Goal: Task Accomplishment & Management: Complete application form

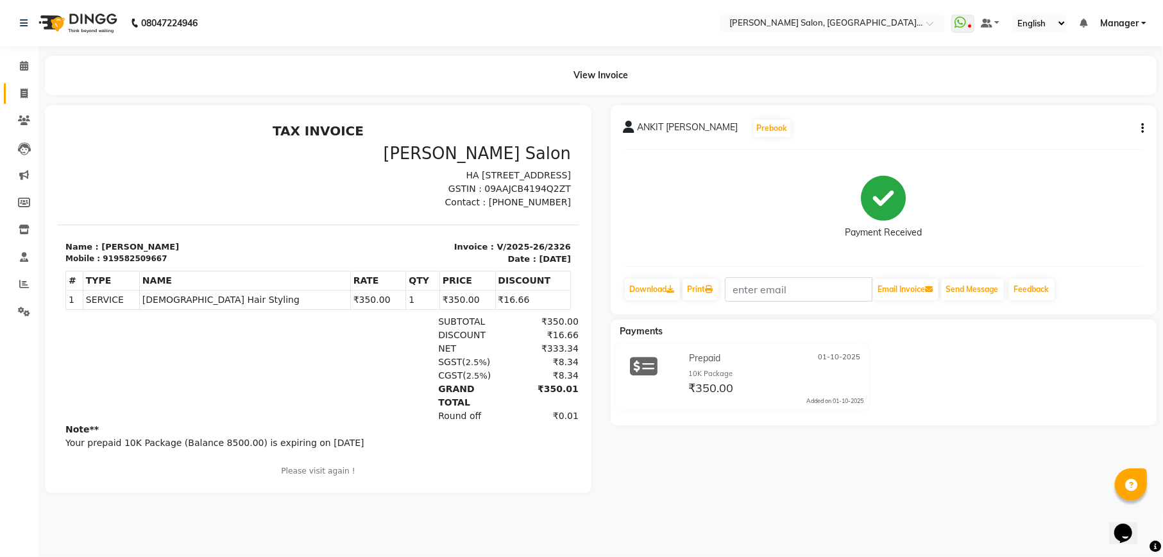
click at [23, 94] on icon at bounding box center [24, 93] width 7 height 10
select select "service"
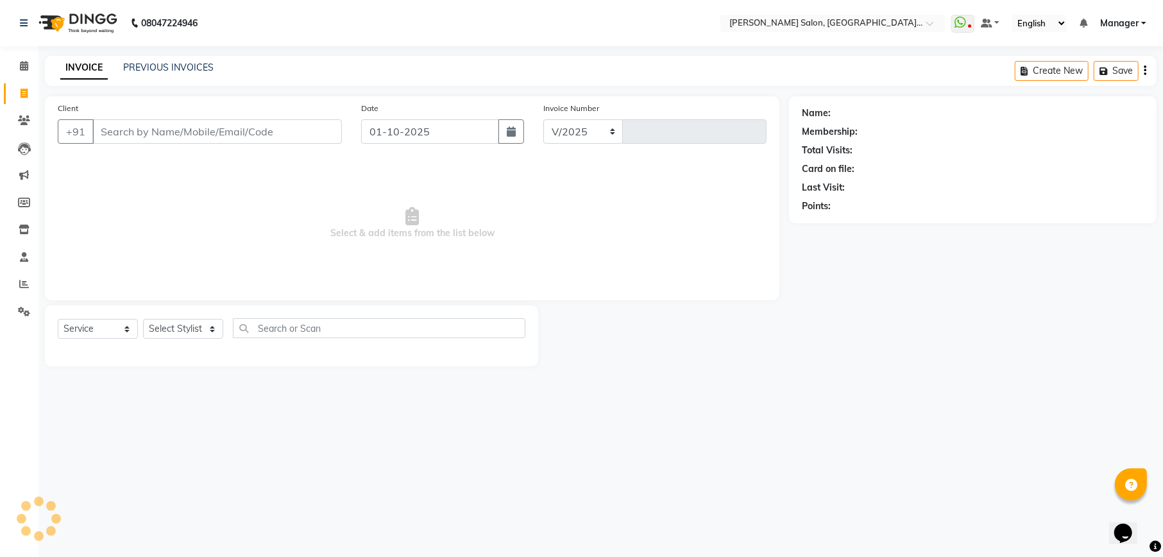
select select "6961"
type input "2328"
click at [160, 134] on input "Client" at bounding box center [216, 131] width 249 height 24
click at [196, 331] on select "Select Stylist Abhishek [PERSON_NAME] [PERSON_NAME] [PERSON_NAME] Manager [PERS…" at bounding box center [183, 329] width 80 height 20
select select "57331"
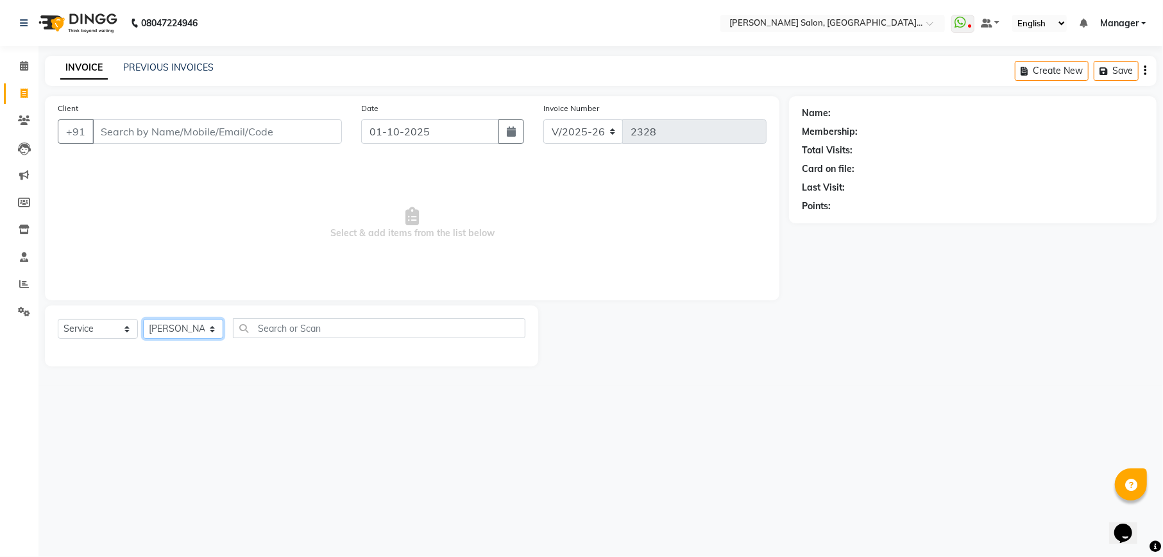
click at [143, 319] on select "Select Stylist Abhishek [PERSON_NAME] [PERSON_NAME] [PERSON_NAME] Manager [PERS…" at bounding box center [183, 329] width 80 height 20
drag, startPoint x: 194, startPoint y: 319, endPoint x: 185, endPoint y: 242, distance: 76.8
click at [185, 244] on span "Select & add items from the list below" at bounding box center [412, 223] width 709 height 128
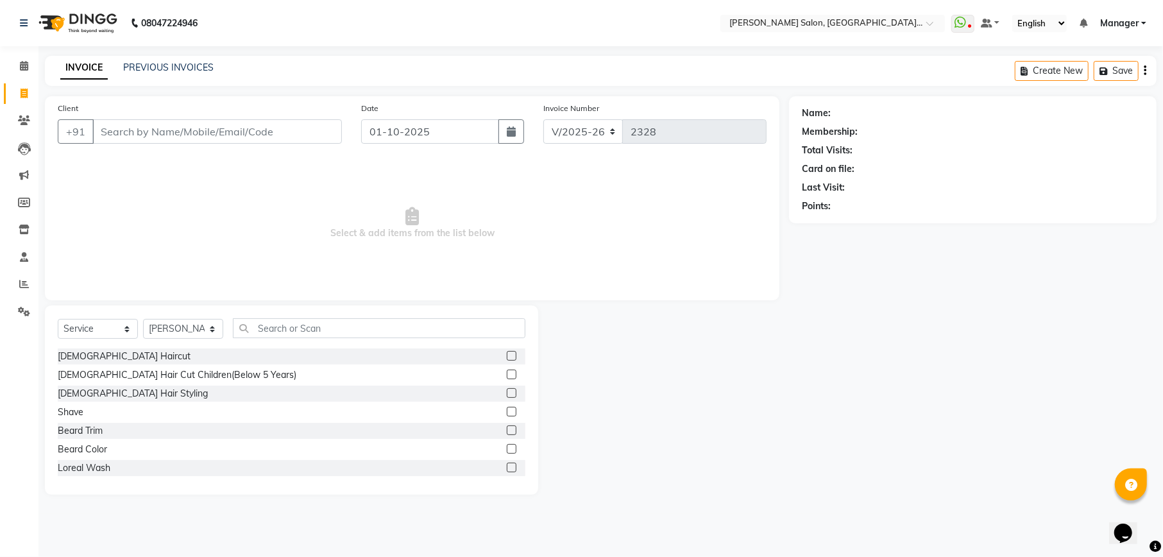
click at [507, 355] on label at bounding box center [512, 356] width 10 height 10
click at [507, 355] on input "checkbox" at bounding box center [511, 356] width 8 height 8
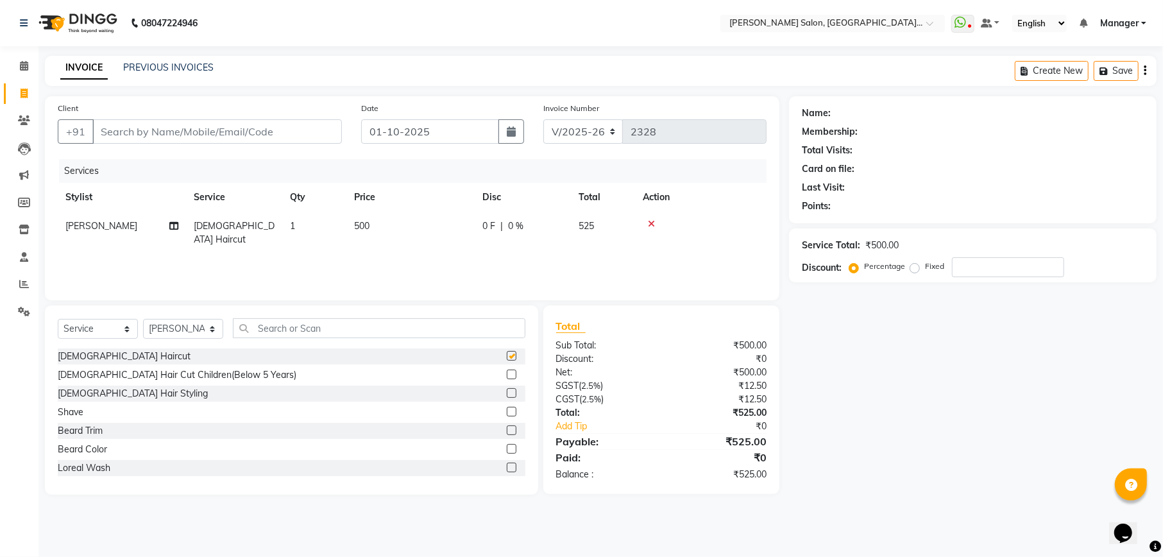
checkbox input "false"
click at [980, 255] on div "Service Total: ₹500.00 Discount: Percentage Fixed" at bounding box center [973, 255] width 342 height 44
click at [986, 270] on input "number" at bounding box center [1008, 267] width 112 height 20
type input "4.76"
click at [196, 139] on input "Client" at bounding box center [216, 131] width 249 height 24
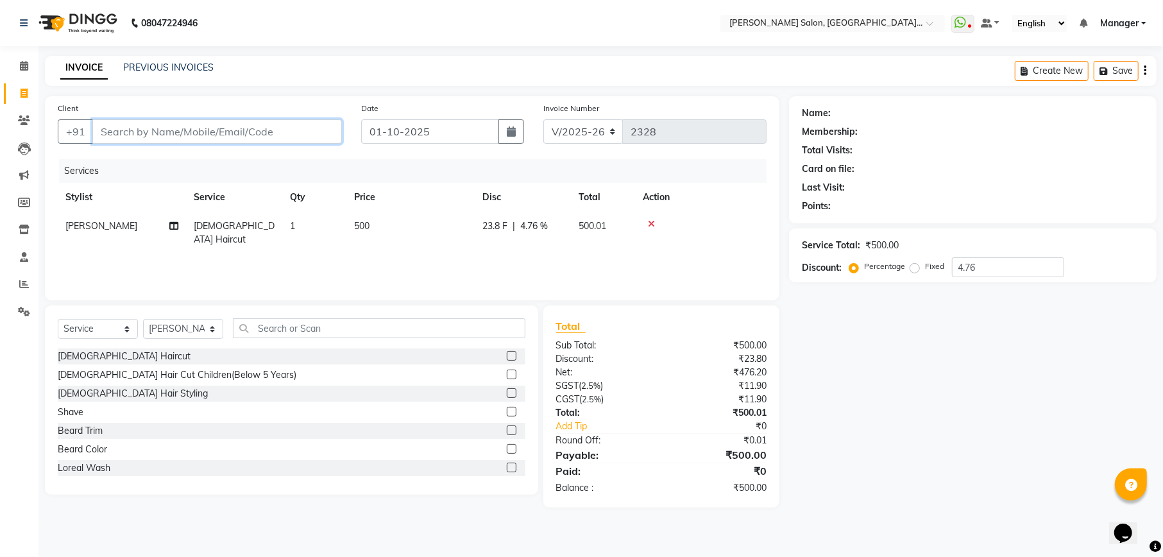
type input "s"
type input "0"
type input "s"
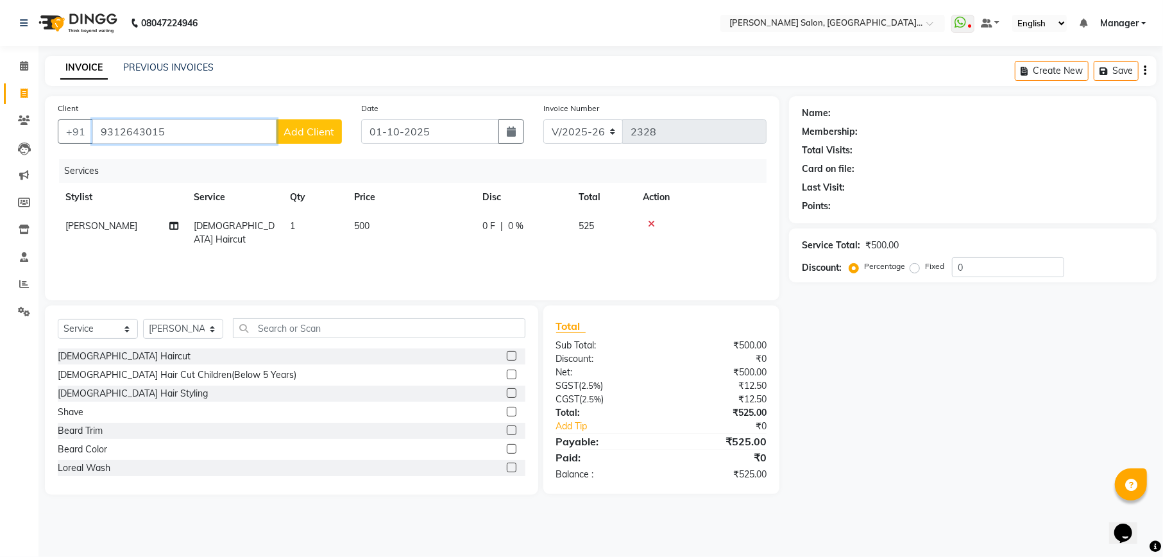
type input "9312643015"
click at [316, 126] on span "Add Client" at bounding box center [308, 131] width 51 height 13
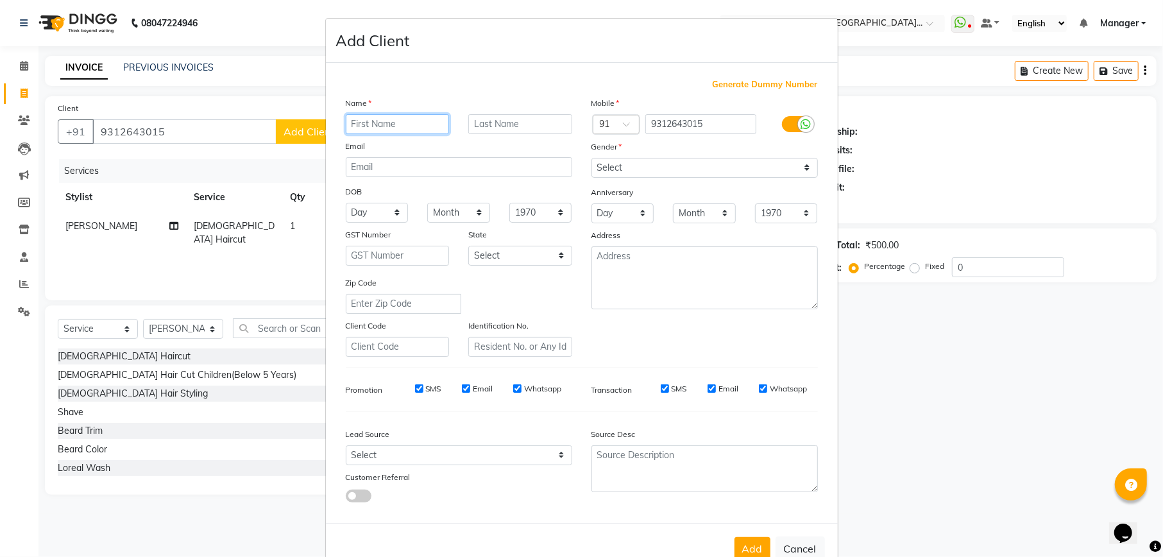
click at [351, 124] on input "text" at bounding box center [398, 124] width 104 height 20
type input "salaj"
click at [642, 168] on select "Select [DEMOGRAPHIC_DATA] [DEMOGRAPHIC_DATA] Other Prefer Not To Say" at bounding box center [704, 168] width 226 height 20
select select "[DEMOGRAPHIC_DATA]"
click at [591, 158] on select "Select [DEMOGRAPHIC_DATA] [DEMOGRAPHIC_DATA] Other Prefer Not To Say" at bounding box center [704, 168] width 226 height 20
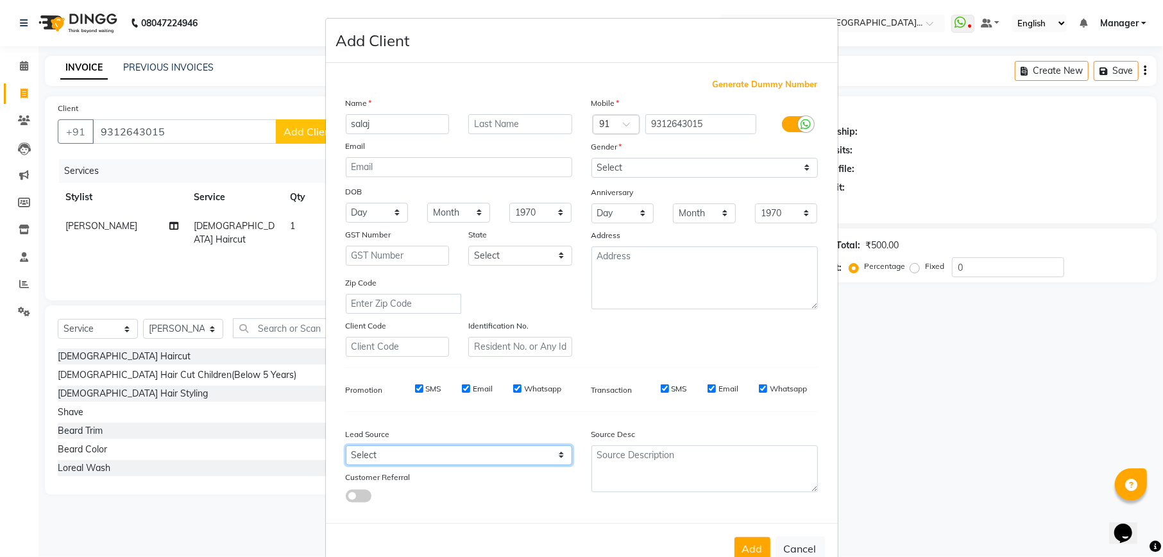
click at [437, 453] on select "Select Walk-in Referral Internet Friend Word of Mouth Advertisement Facebook Ju…" at bounding box center [459, 455] width 226 height 20
click at [537, 447] on select "Select Walk-in Referral Internet Friend Word of Mouth Advertisement Facebook Ju…" at bounding box center [459, 455] width 226 height 20
select select "48483"
click at [346, 445] on select "Select Walk-in Referral Internet Friend Word of Mouth Advertisement Facebook Ju…" at bounding box center [459, 455] width 226 height 20
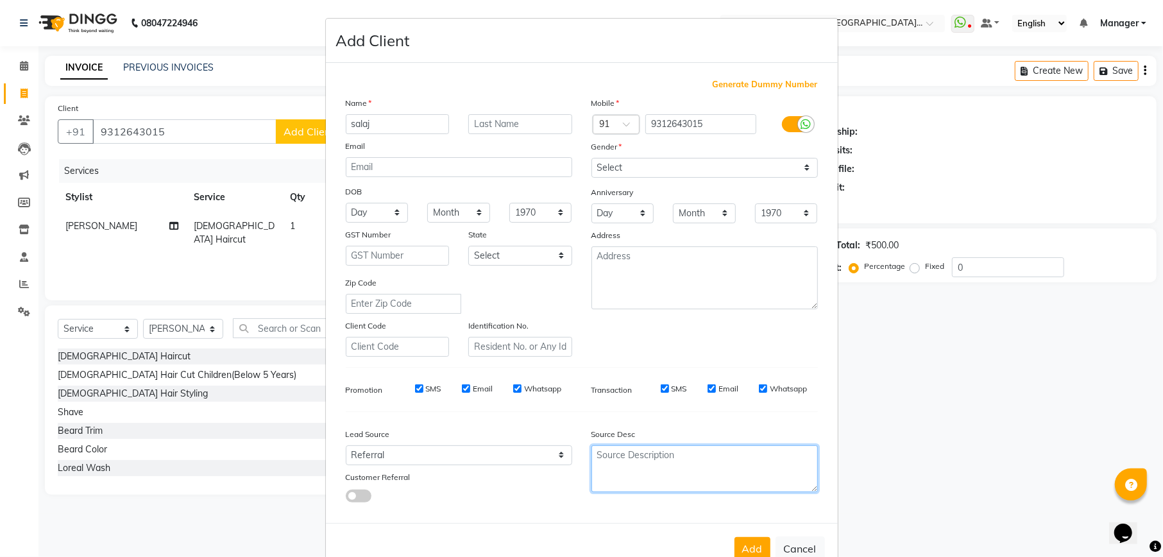
click at [611, 457] on textarea at bounding box center [704, 468] width 226 height 47
type textarea "[PERSON_NAME]"
click at [750, 541] on button "Add" at bounding box center [752, 548] width 36 height 23
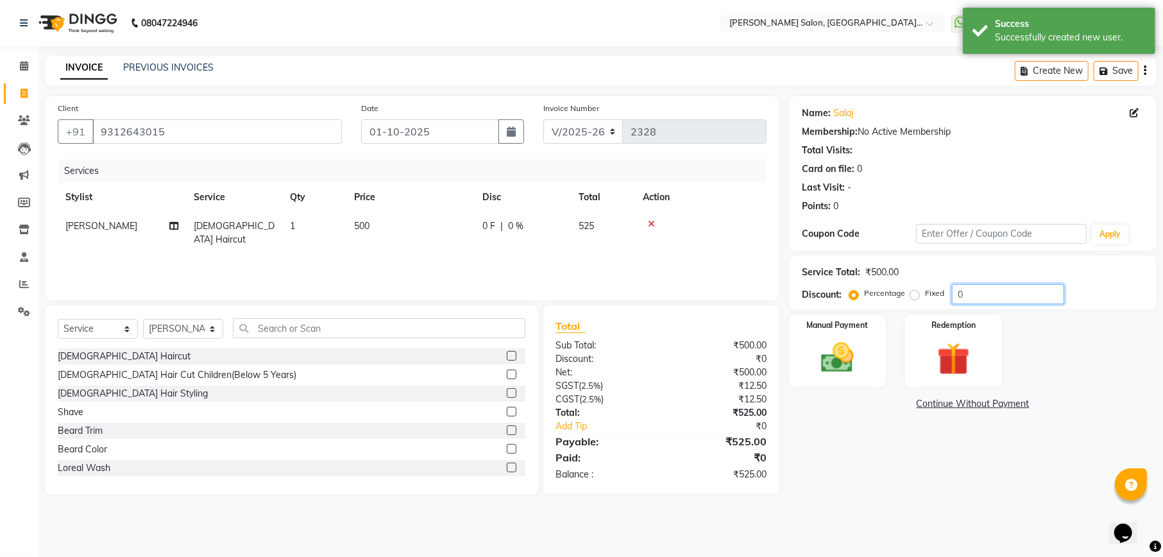
click at [1007, 290] on input "0" at bounding box center [1008, 294] width 112 height 20
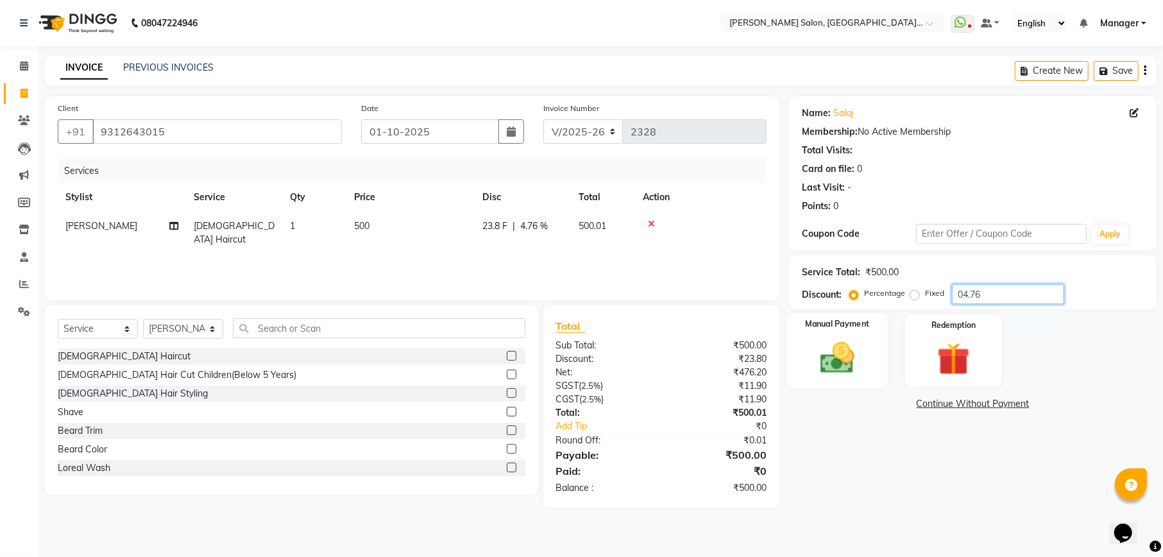
type input "04.76"
click at [862, 369] on img at bounding box center [836, 357] width 55 height 39
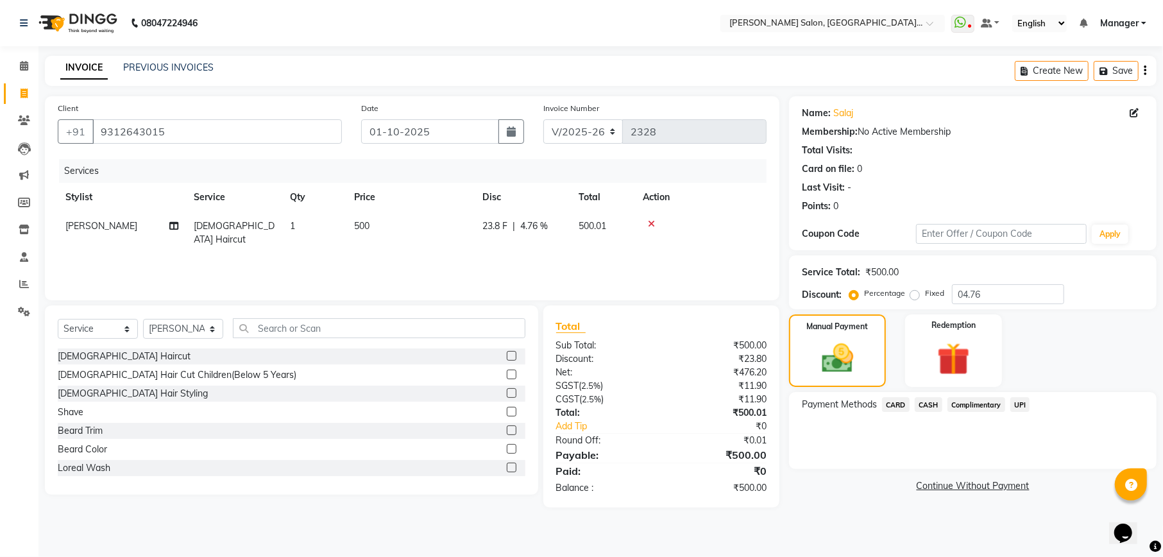
click at [932, 405] on span "CASH" at bounding box center [928, 404] width 28 height 15
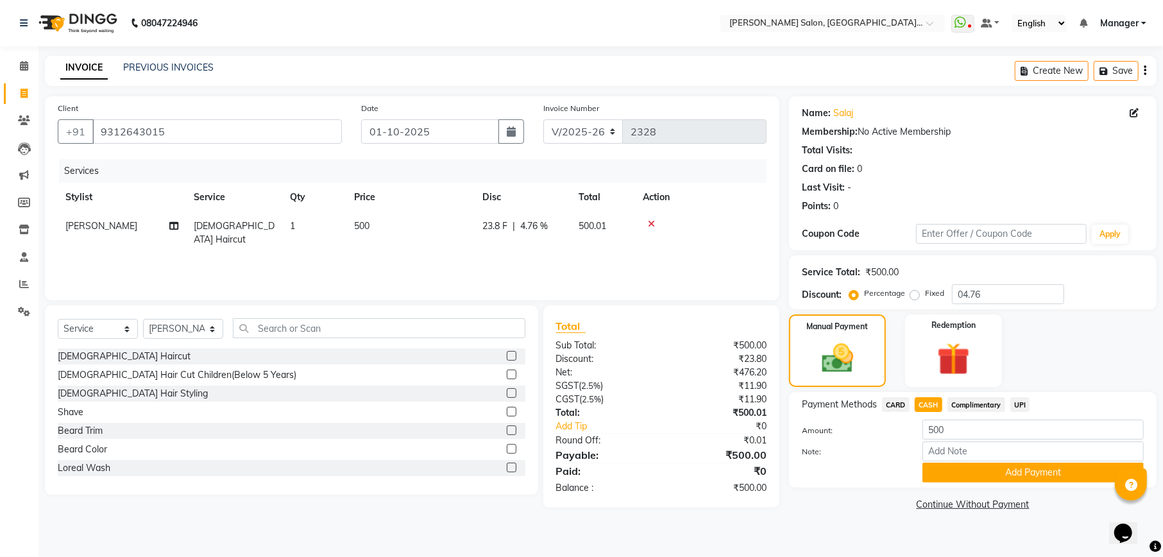
click at [1017, 403] on span "UPI" at bounding box center [1020, 404] width 20 height 15
click at [977, 428] on input "500" at bounding box center [1032, 429] width 221 height 20
type input "5"
type input "600"
click at [973, 478] on button "Add Payment" at bounding box center [1032, 472] width 221 height 20
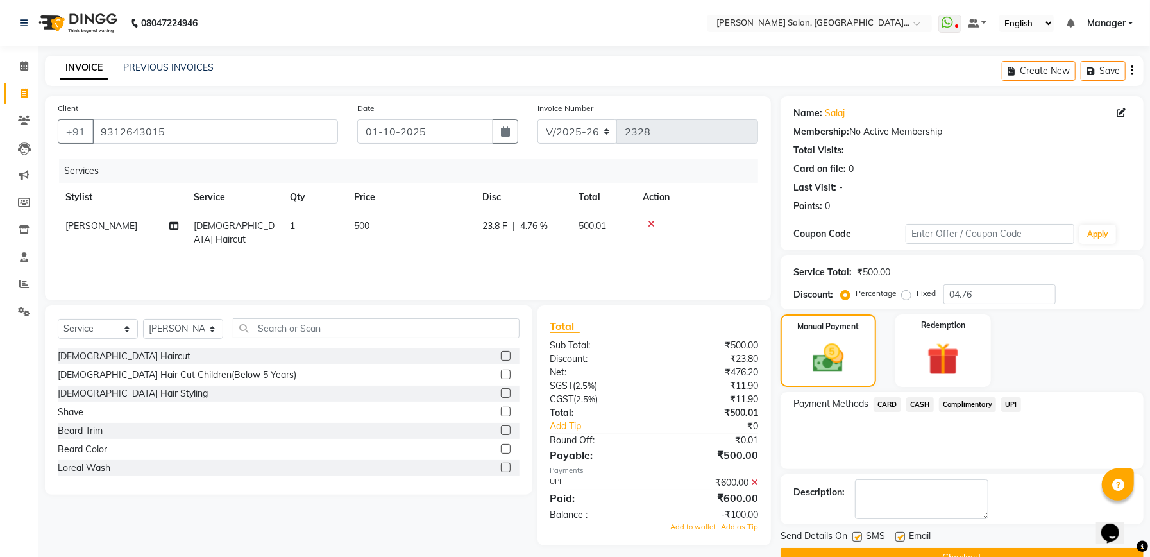
scroll to position [31, 0]
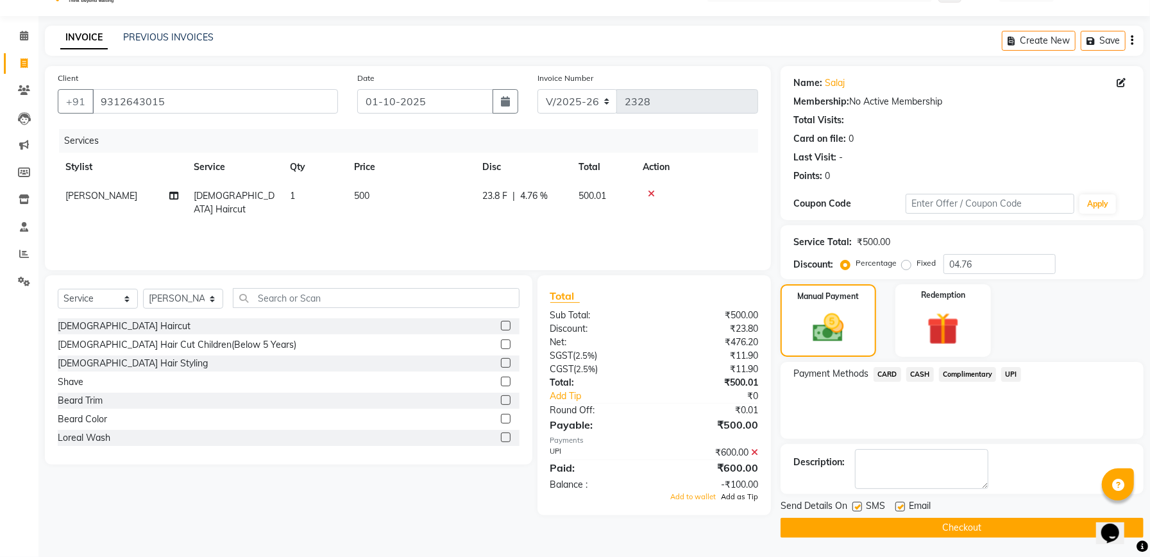
click at [742, 495] on span "Add as Tip" at bounding box center [739, 496] width 37 height 9
click at [873, 528] on button "Checkout" at bounding box center [961, 527] width 363 height 20
